Goal: Task Accomplishment & Management: Complete application form

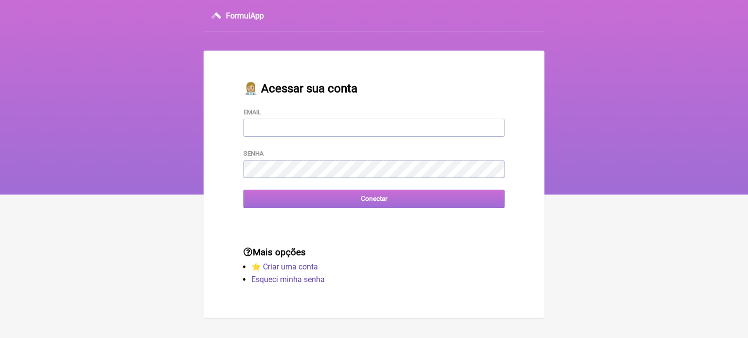
type input "[EMAIL_ADDRESS][DOMAIN_NAME]"
click at [316, 208] on input "Conectar" at bounding box center [373, 199] width 261 height 18
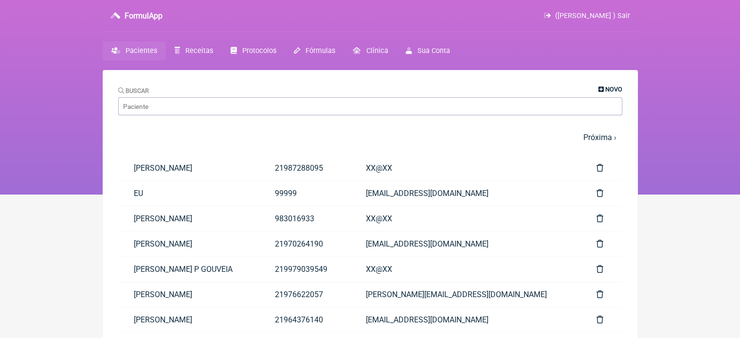
click at [609, 88] on span "Novo" at bounding box center [613, 89] width 17 height 7
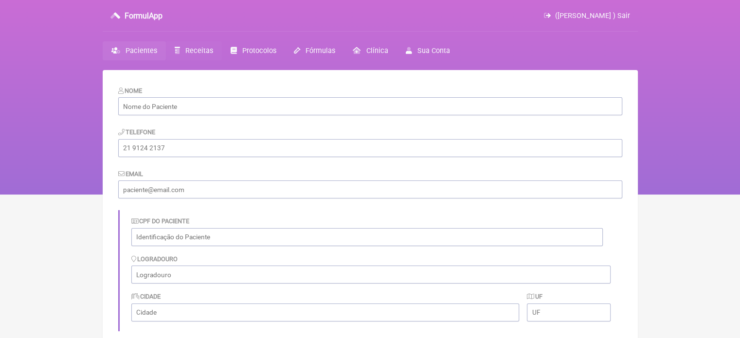
click at [206, 49] on span "Receitas" at bounding box center [199, 51] width 28 height 8
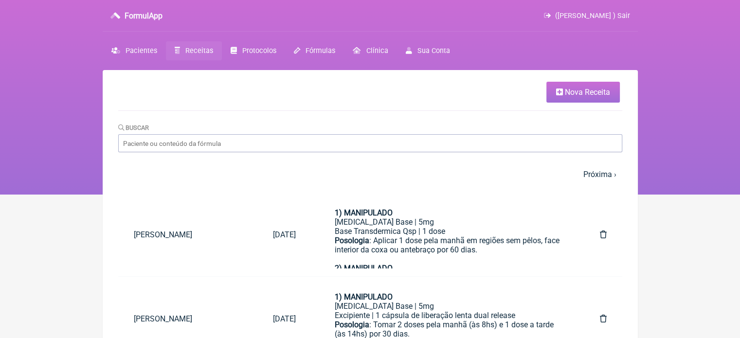
click at [565, 91] on span "Nova Receita" at bounding box center [587, 92] width 45 height 9
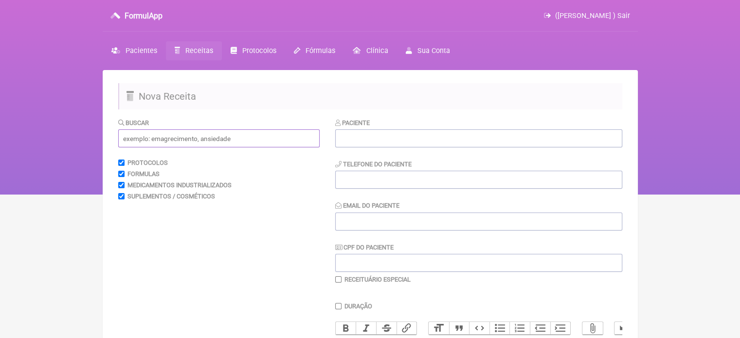
click at [169, 141] on input "text" at bounding box center [218, 138] width 201 height 18
click at [134, 137] on input "CONTIPAÇÃO" at bounding box center [218, 138] width 201 height 18
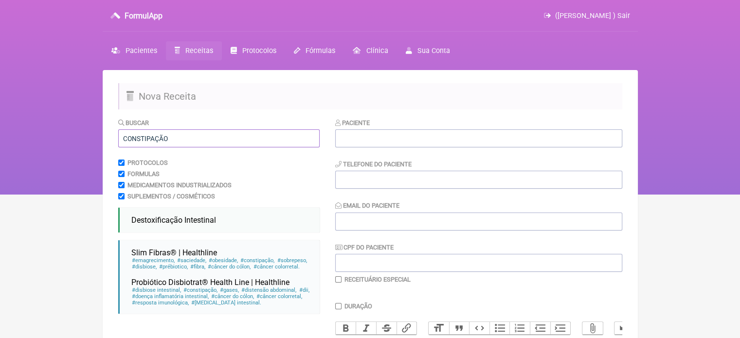
click at [189, 140] on input "CONSTIPAÇÃO" at bounding box center [218, 138] width 201 height 18
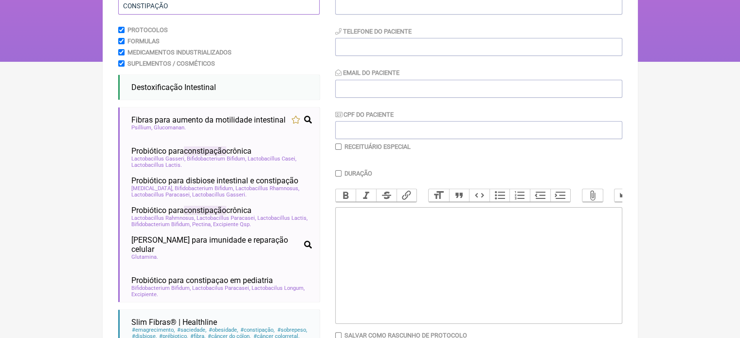
scroll to position [140, 0]
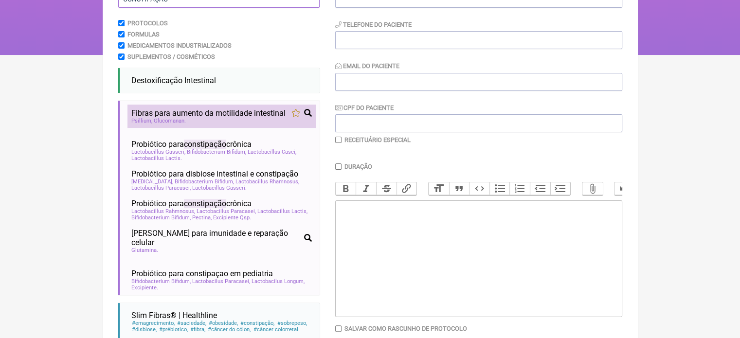
type input "CONSTIPAÇÃO"
click at [182, 118] on span "Fibras para aumento da motilidade intestinal" at bounding box center [208, 113] width 154 height 9
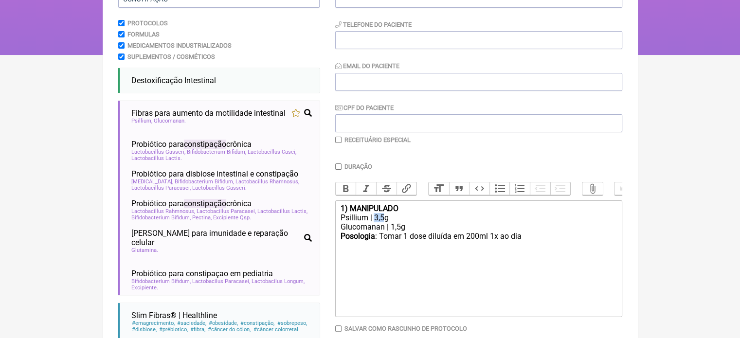
drag, startPoint x: 383, startPoint y: 223, endPoint x: 374, endPoint y: 225, distance: 10.0
click at [374, 222] on div "Psillium | 3,5g" at bounding box center [478, 217] width 276 height 9
drag, startPoint x: 400, startPoint y: 234, endPoint x: 389, endPoint y: 235, distance: 10.8
click at [389, 232] on div "Glucomanan | 1,5g" at bounding box center [478, 226] width 276 height 9
click at [522, 251] on div "Posologia : Tomar 1 dose diluída em 200ml 1x ao dia ㅤ" at bounding box center [478, 241] width 276 height 19
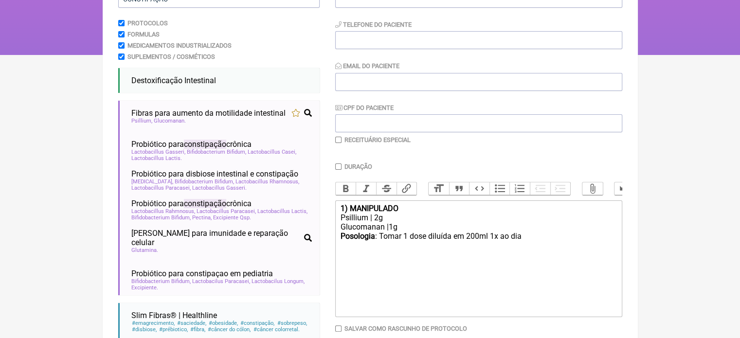
type trix-editor "<div><strong>1) MANIPULADO</strong></div><div>Psillium | 2g</div><div>Glucomana…"
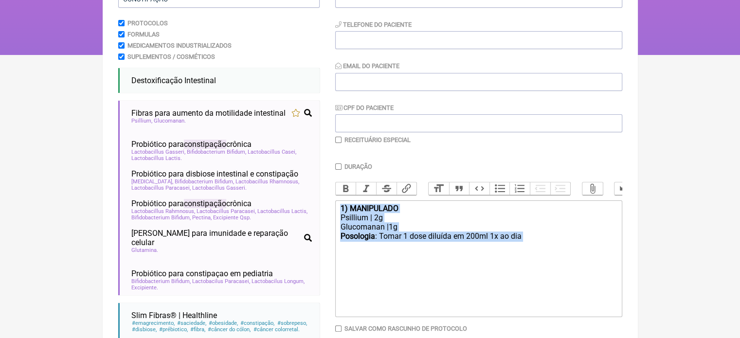
drag, startPoint x: 541, startPoint y: 246, endPoint x: 323, endPoint y: 213, distance: 220.6
click at [323, 213] on form "Buscar CONSTIPAÇÃO Protocolos Formulas Medicamentos Industrializados Suplemento…" at bounding box center [370, 181] width 504 height 406
copy trix-editor "1) MANIPULADO Psillium | 2g Glucomanan |1g Posologia : Tomar 1 dose diluída em …"
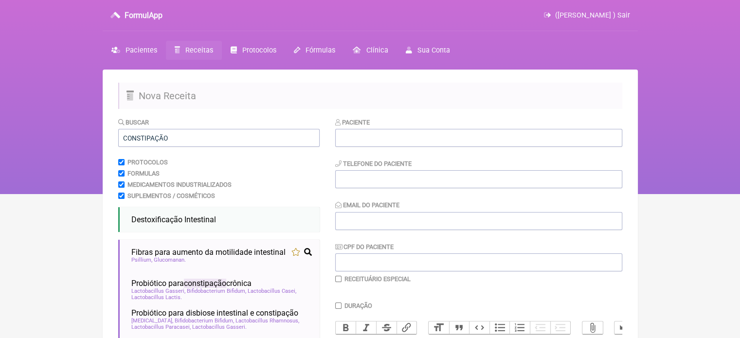
scroll to position [0, 0]
click at [138, 47] on span "Pacientes" at bounding box center [142, 51] width 32 height 8
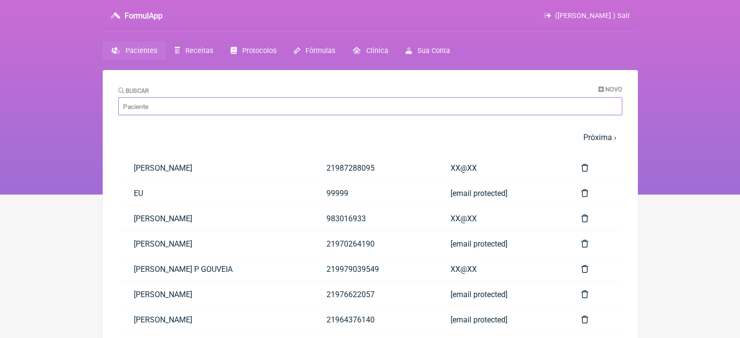
click at [192, 109] on input "Buscar" at bounding box center [370, 106] width 504 height 18
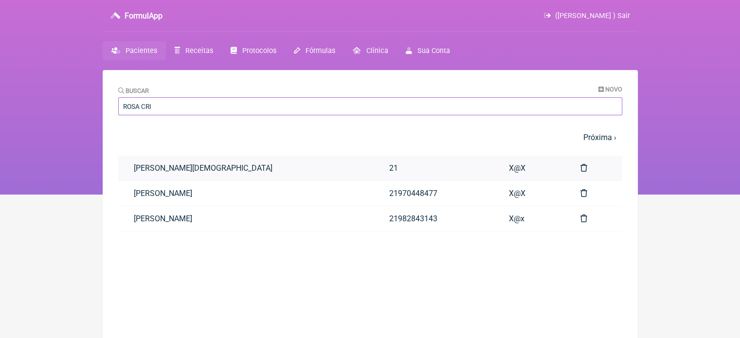
type input "ROSA CRI"
click at [223, 163] on link "[PERSON_NAME][DEMOGRAPHIC_DATA]" at bounding box center [246, 168] width 256 height 25
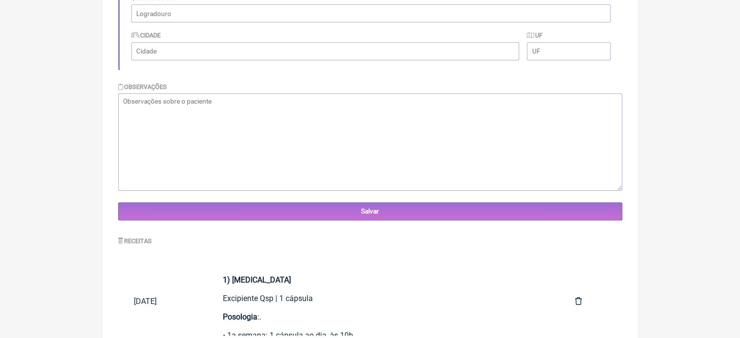
scroll to position [360, 0]
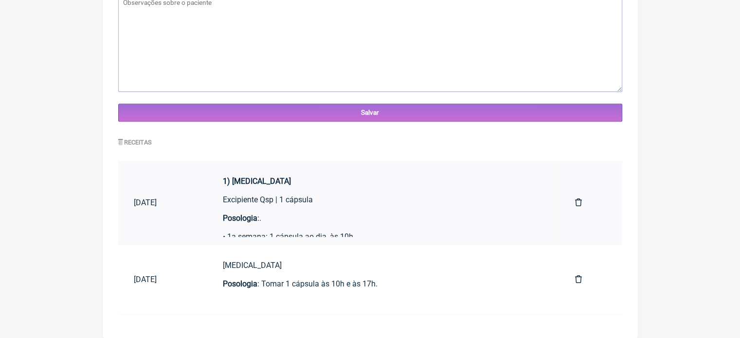
click at [259, 204] on div "Excipiente Qsp | 1 cápsula" at bounding box center [383, 204] width 321 height 18
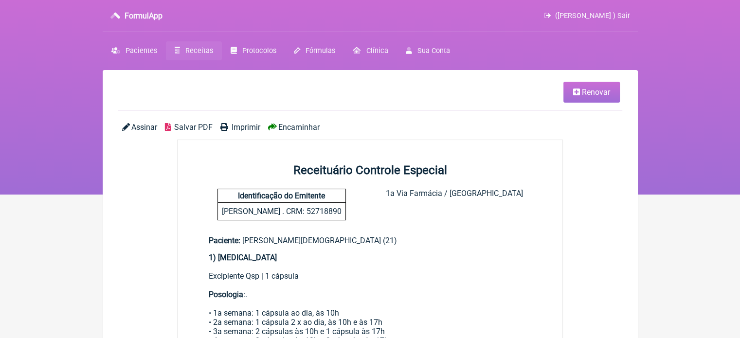
click at [582, 93] on span "Renovar" at bounding box center [596, 92] width 28 height 9
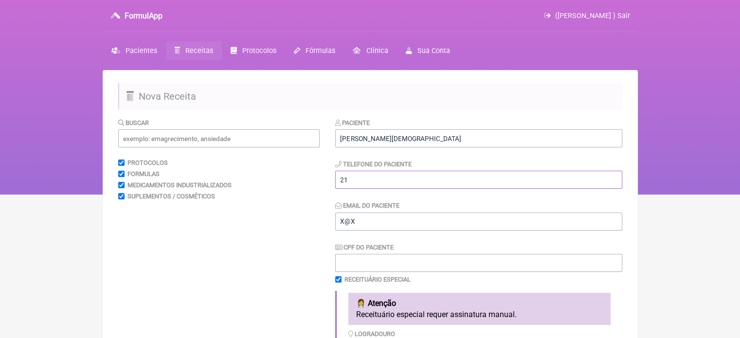
click at [374, 183] on input "21" at bounding box center [478, 180] width 287 height 18
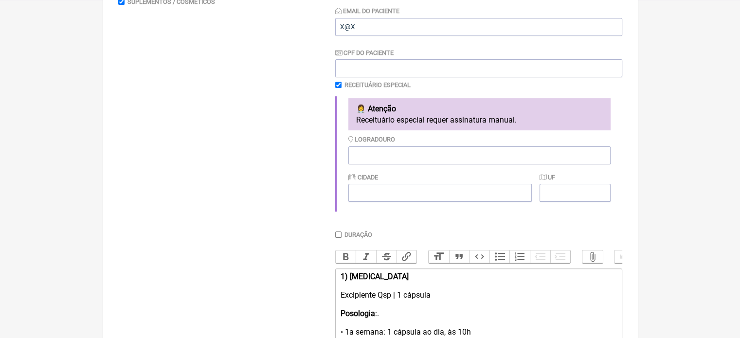
scroll to position [292, 0]
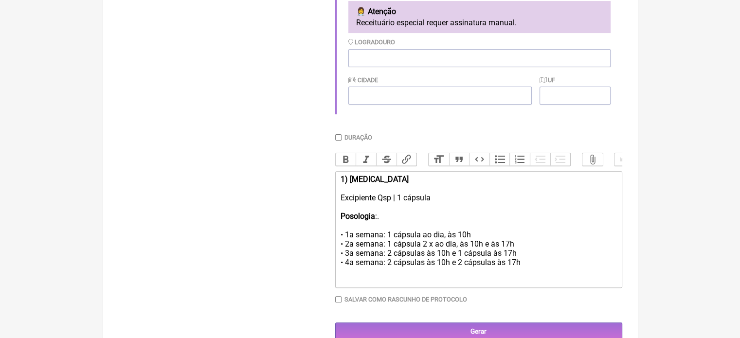
type input "21988316134"
drag, startPoint x: 522, startPoint y: 274, endPoint x: 328, endPoint y: 171, distance: 218.6
click at [328, 171] on form "Buscar Protocolos Formulas Medicamentos Industrializados Suplementos / Cosmétic…" at bounding box center [370, 83] width 504 height 515
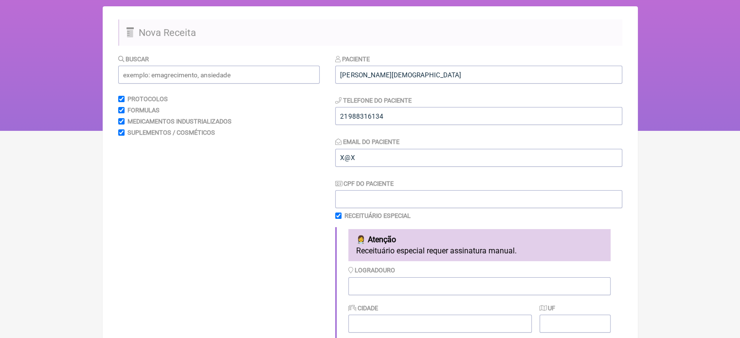
scroll to position [49, 0]
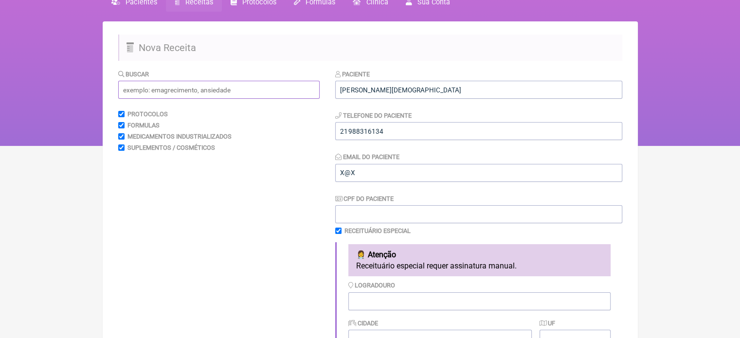
click at [150, 95] on input "text" at bounding box center [218, 90] width 201 height 18
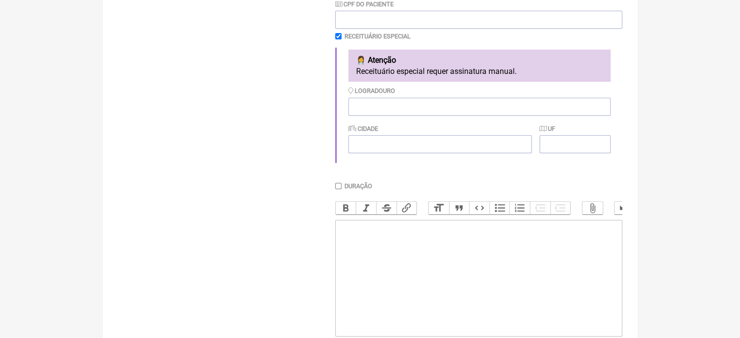
click at [374, 268] on trix-editor at bounding box center [478, 278] width 287 height 117
paste trix-editor "<div><br><strong>1) MANIPULADO</strong></div><div>Psillium | 2g</div><div>Gluco…"
type trix-editor "<div><br><strong>1) MANIPULADO</strong></div><div>Psillium | 2g</div><div>Gluco…"
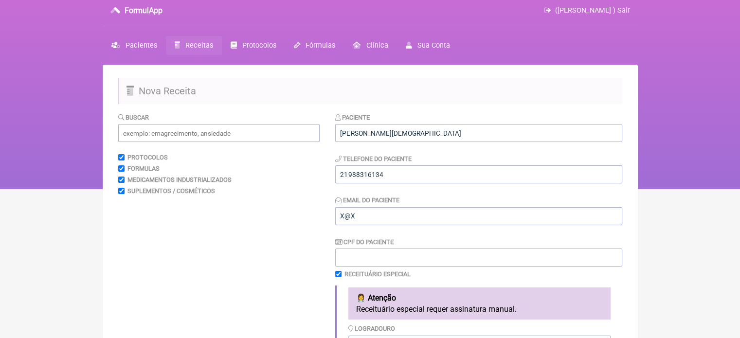
scroll to position [0, 0]
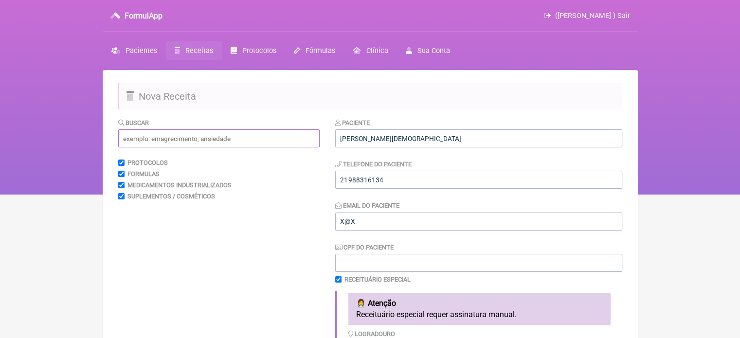
click at [165, 138] on input "text" at bounding box center [218, 138] width 201 height 18
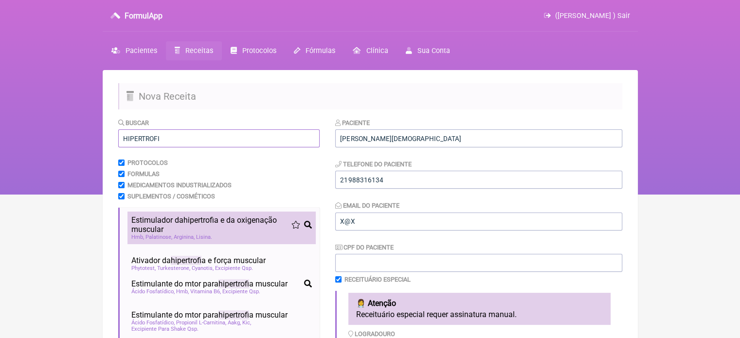
type input "HIPERTROFI"
click at [171, 233] on span "Estimulador da hipertrofi a e da oxigenação muscular" at bounding box center [211, 225] width 160 height 18
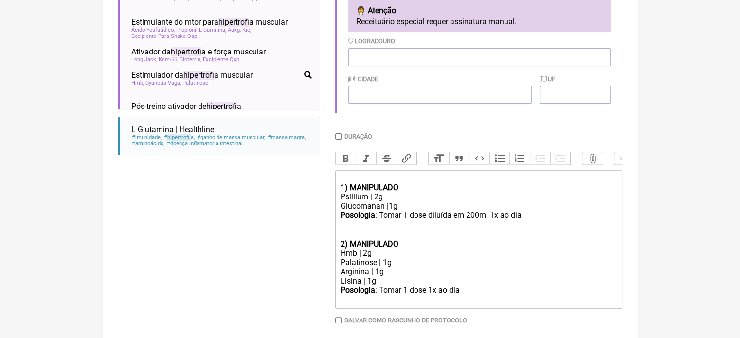
scroll to position [297, 0]
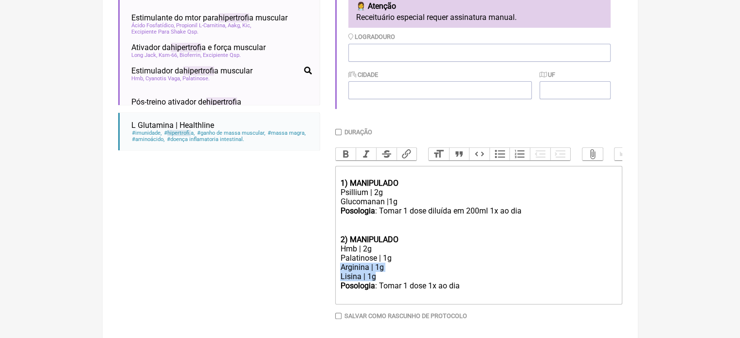
drag, startPoint x: 382, startPoint y: 286, endPoint x: 327, endPoint y: 274, distance: 56.2
click at [327, 274] on form "Buscar HIPERTROFI Protocolos Formulas Medicamentos Industrializados Suplementos…" at bounding box center [370, 88] width 504 height 537
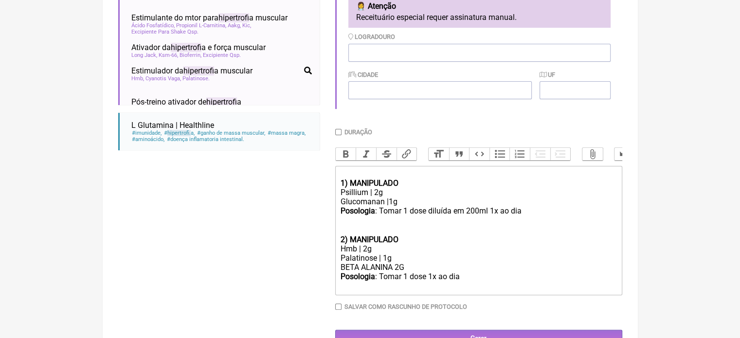
click at [464, 288] on div "Posologia : Tomar 1 dose 1x ao dia ㅤ" at bounding box center [478, 281] width 276 height 19
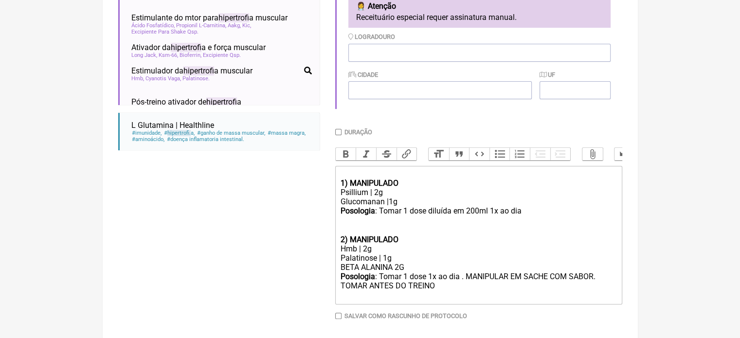
type trix-editor "<div><br><strong>1) MANIPULADO</strong></div><div>Psillium | 2g</div><div>Gluco…"
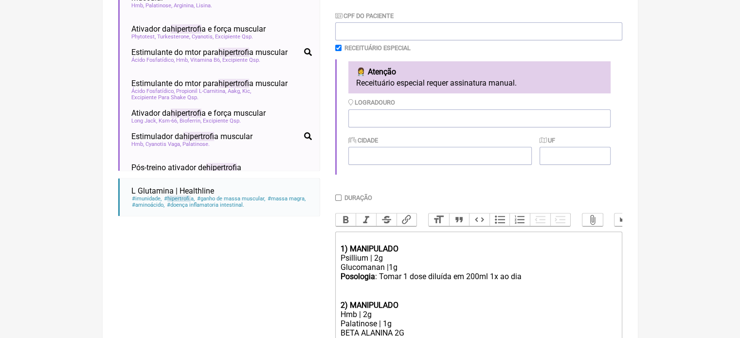
scroll to position [151, 0]
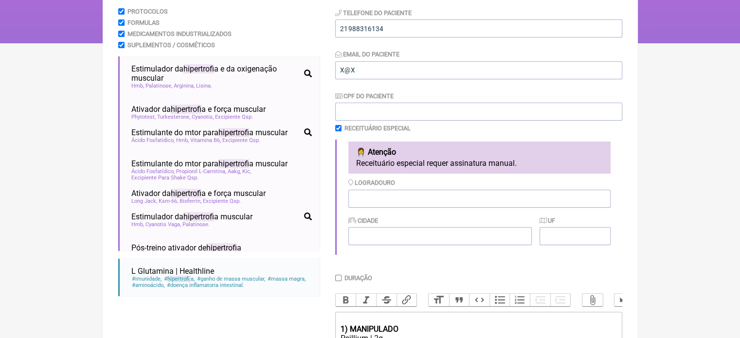
click at [337, 126] on input "checkbox" at bounding box center [338, 128] width 6 height 6
checkbox input "false"
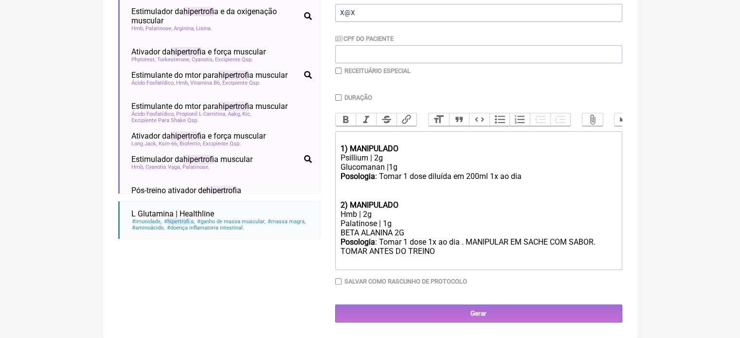
scroll to position [218, 0]
click at [339, 94] on input "Duração" at bounding box center [338, 97] width 6 height 6
checkbox input "true"
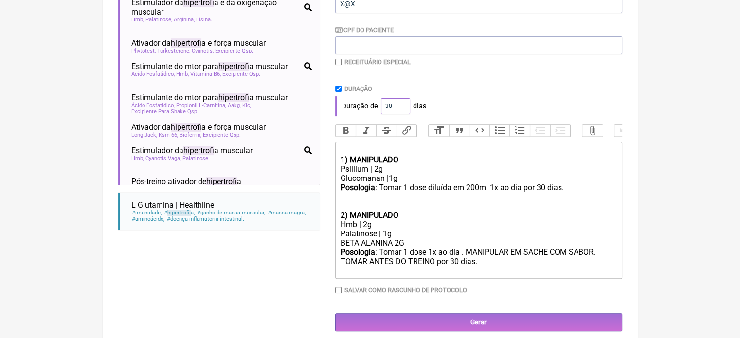
drag, startPoint x: 389, startPoint y: 107, endPoint x: 367, endPoint y: 109, distance: 22.5
click at [367, 109] on div "Duração de 30 dias" at bounding box center [478, 105] width 287 height 19
type input "60"
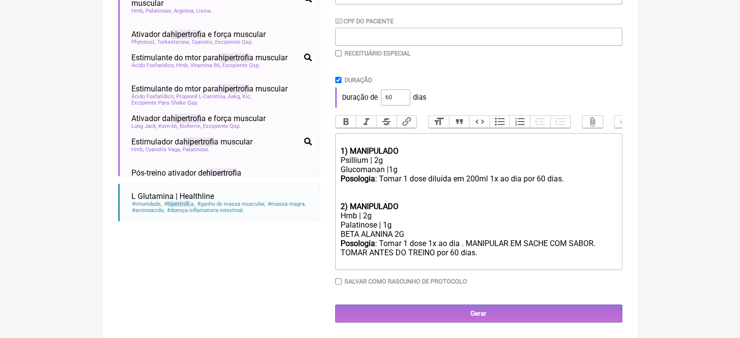
scroll to position [235, 0]
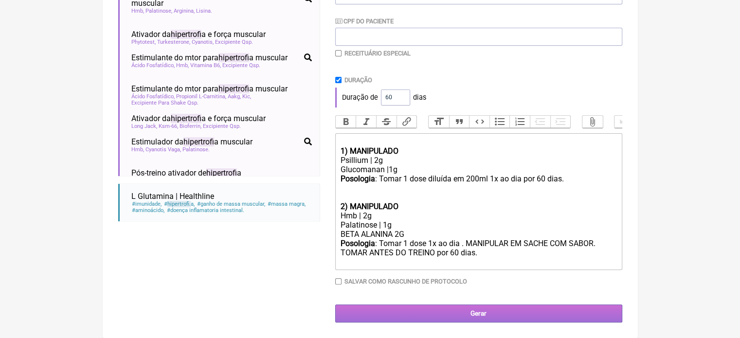
click at [461, 314] on input "Gerar" at bounding box center [478, 314] width 287 height 18
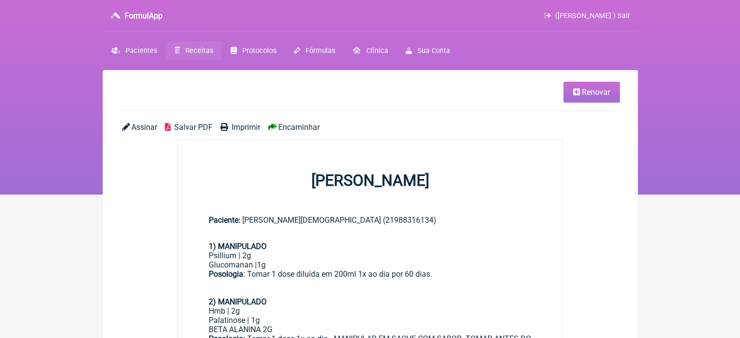
click at [237, 123] on span "Imprimir" at bounding box center [246, 127] width 29 height 9
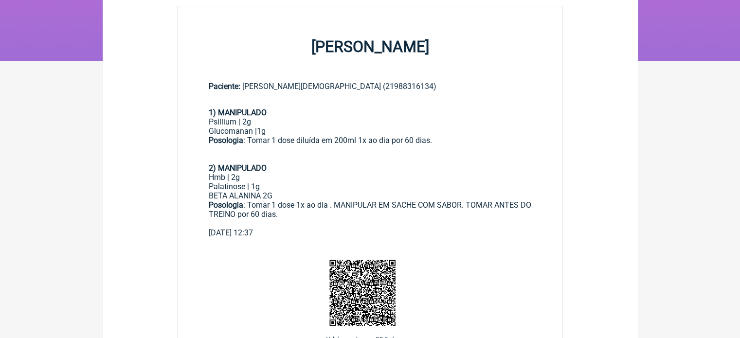
scroll to position [146, 0]
